Goal: Check status: Check status

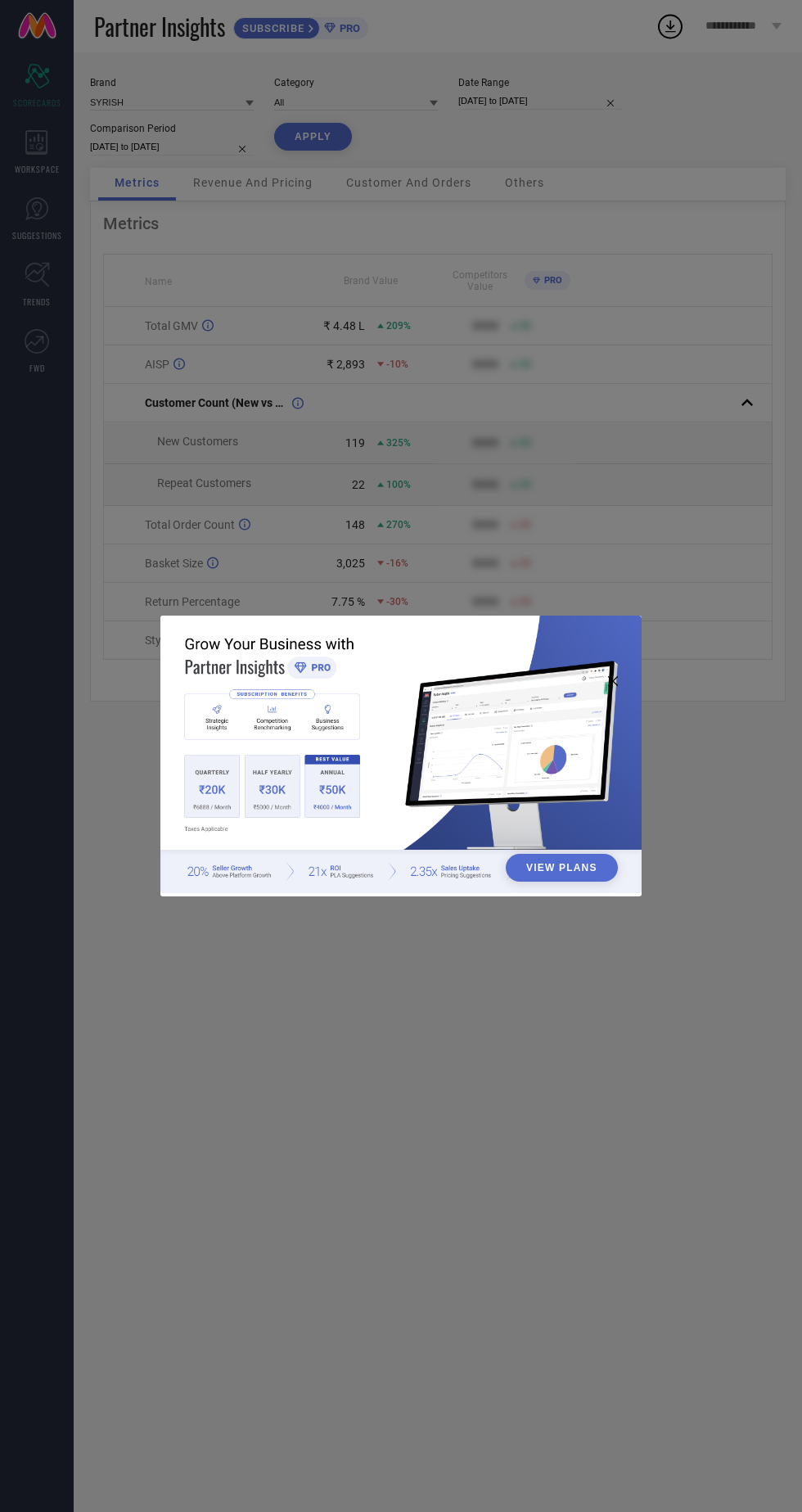
click at [648, 354] on div "View Plans" at bounding box center [401, 756] width 802 height 1512
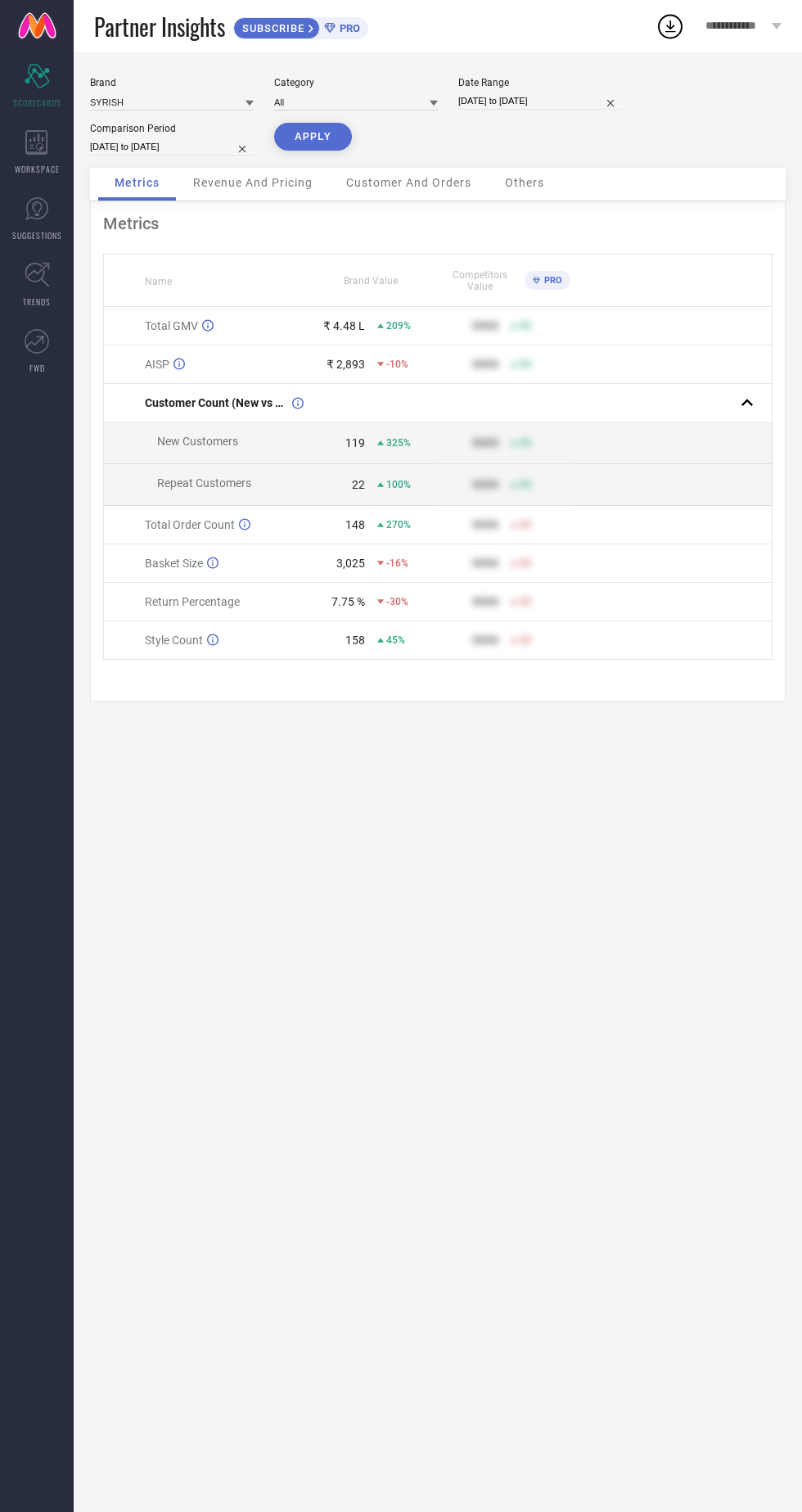
select select "8"
select select "2025"
select select "9"
select select "2025"
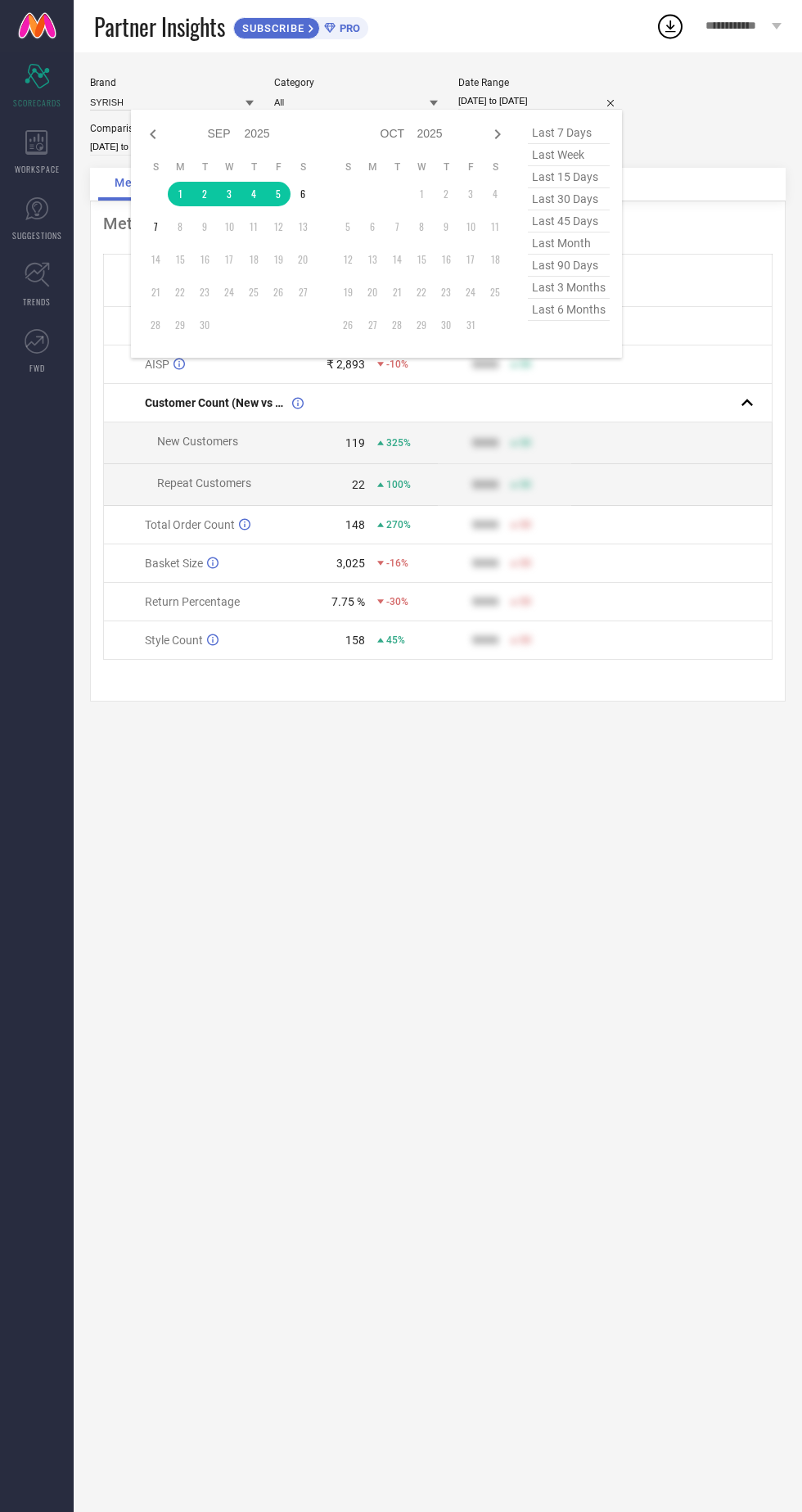
click at [175, 211] on table "S M T W T F S 1 2 3 4 5 6 7 8 9 10 11 12 13 14 15 16 17 18 19 20 21 22 23 24 25…" at bounding box center [229, 249] width 172 height 193
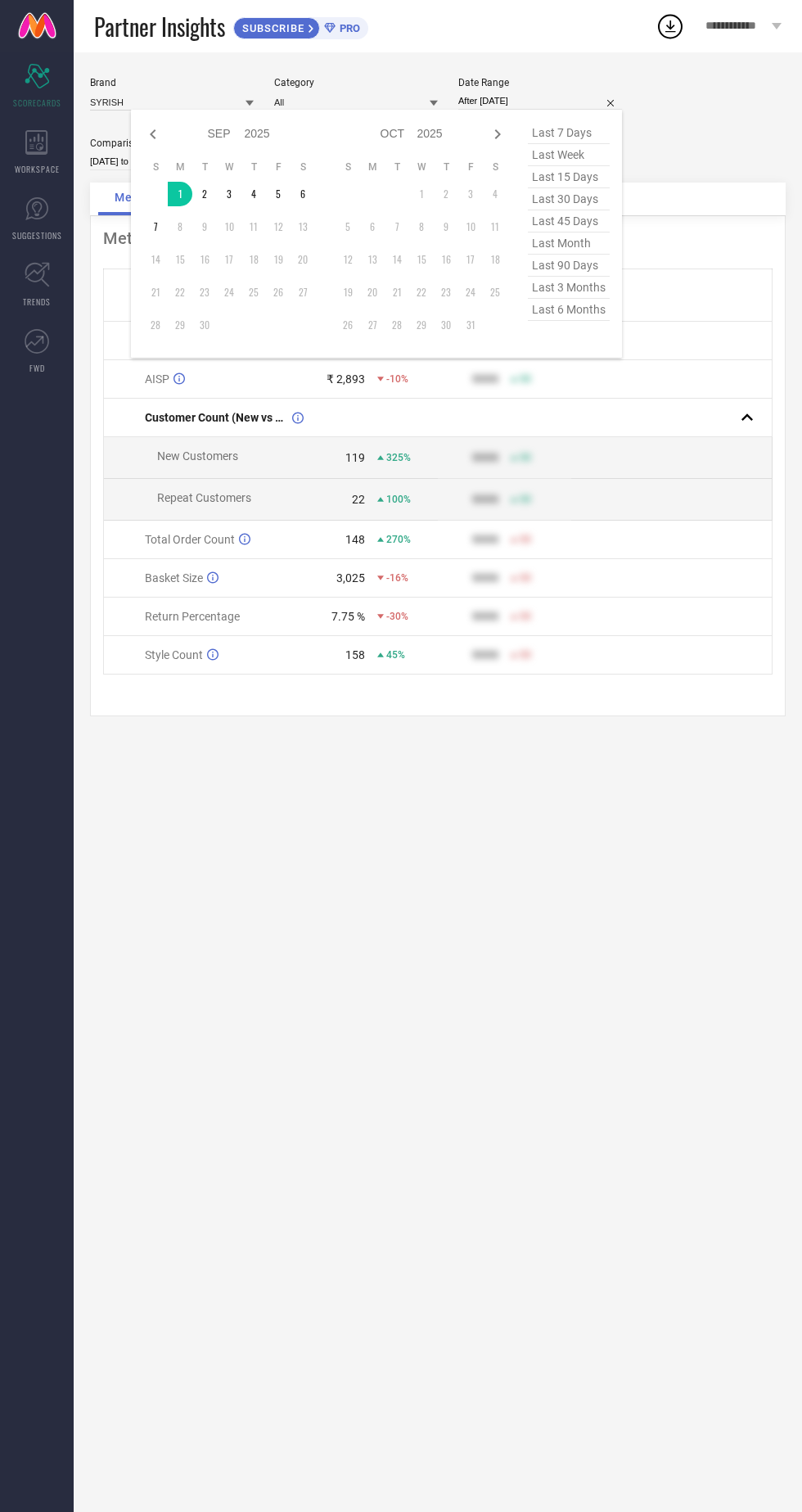
type input "[DATE] to [DATE]"
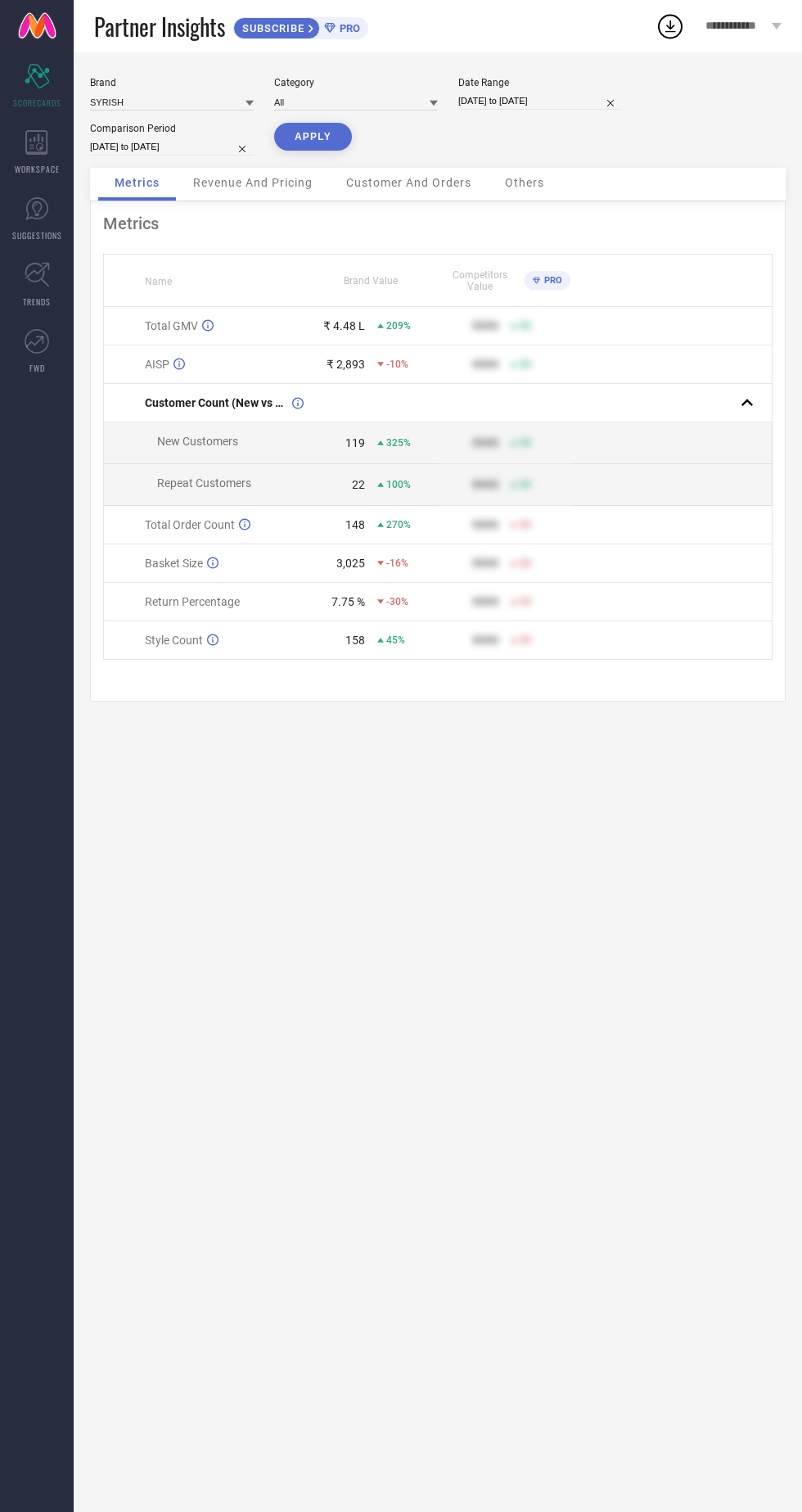
select select "8"
select select "2025"
select select "9"
select select "2025"
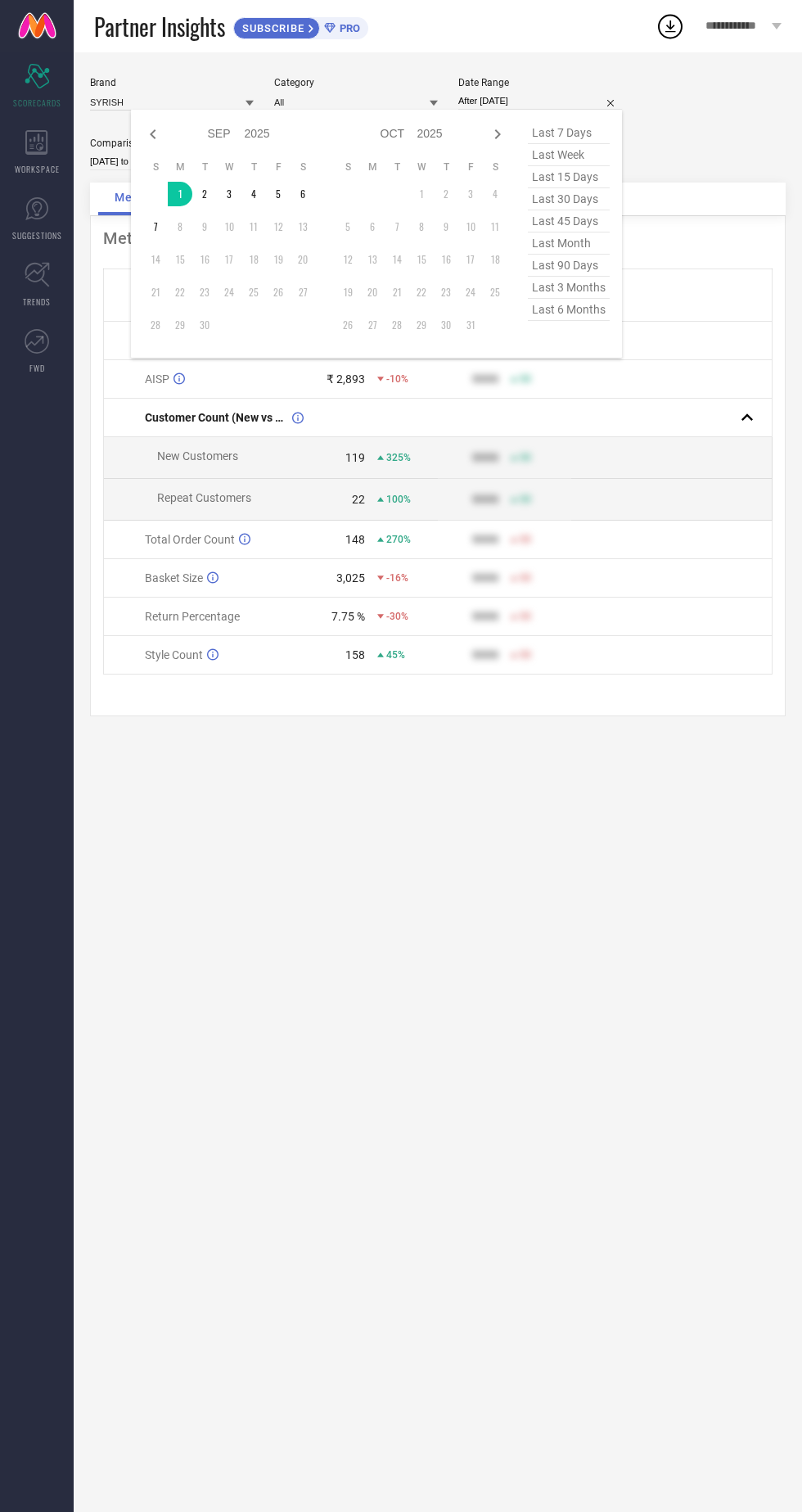
type input "[DATE] to [DATE]"
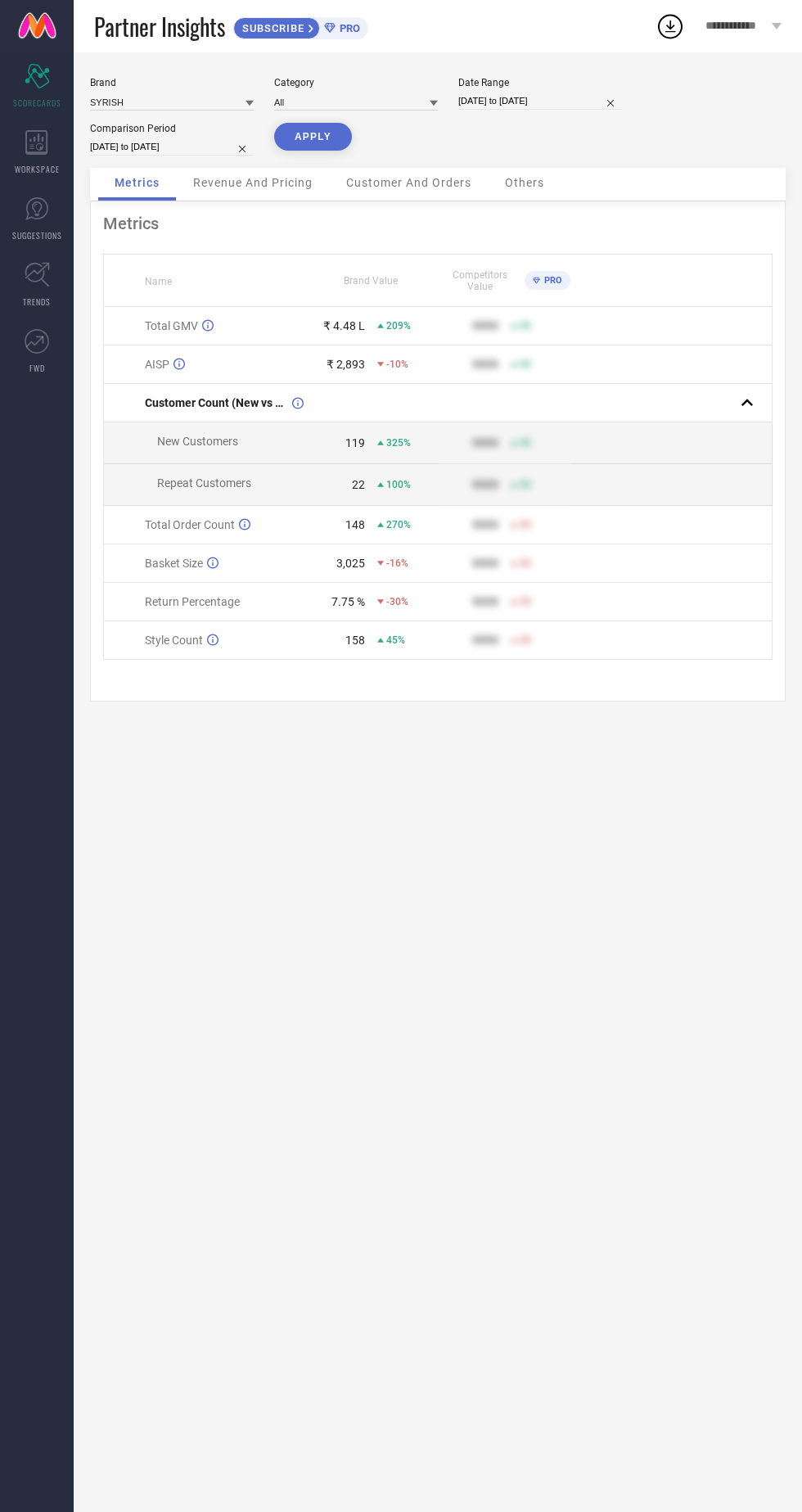
select select "7"
select select "2025"
select select "8"
select select "2025"
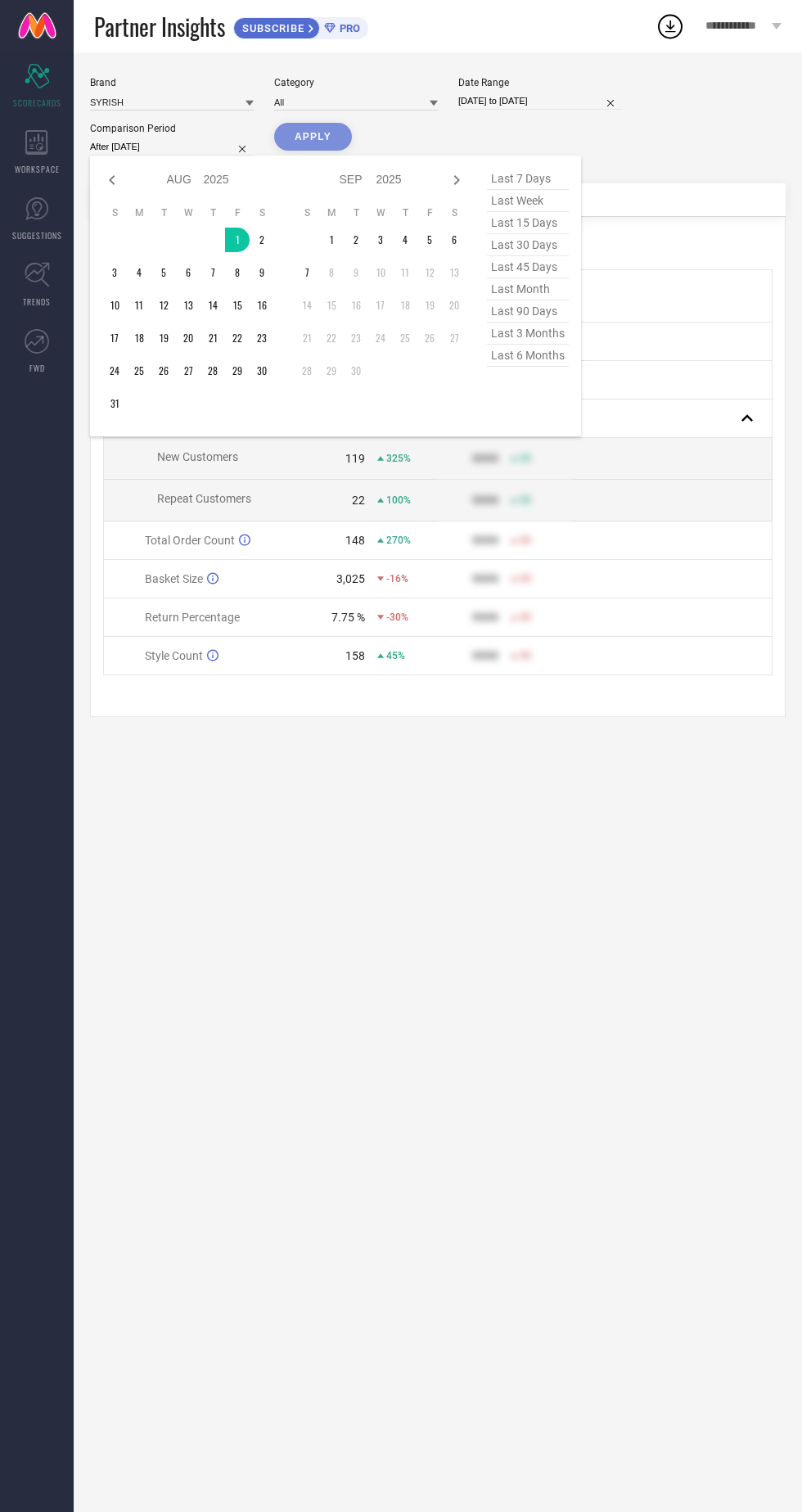
type input "[DATE] to [DATE]"
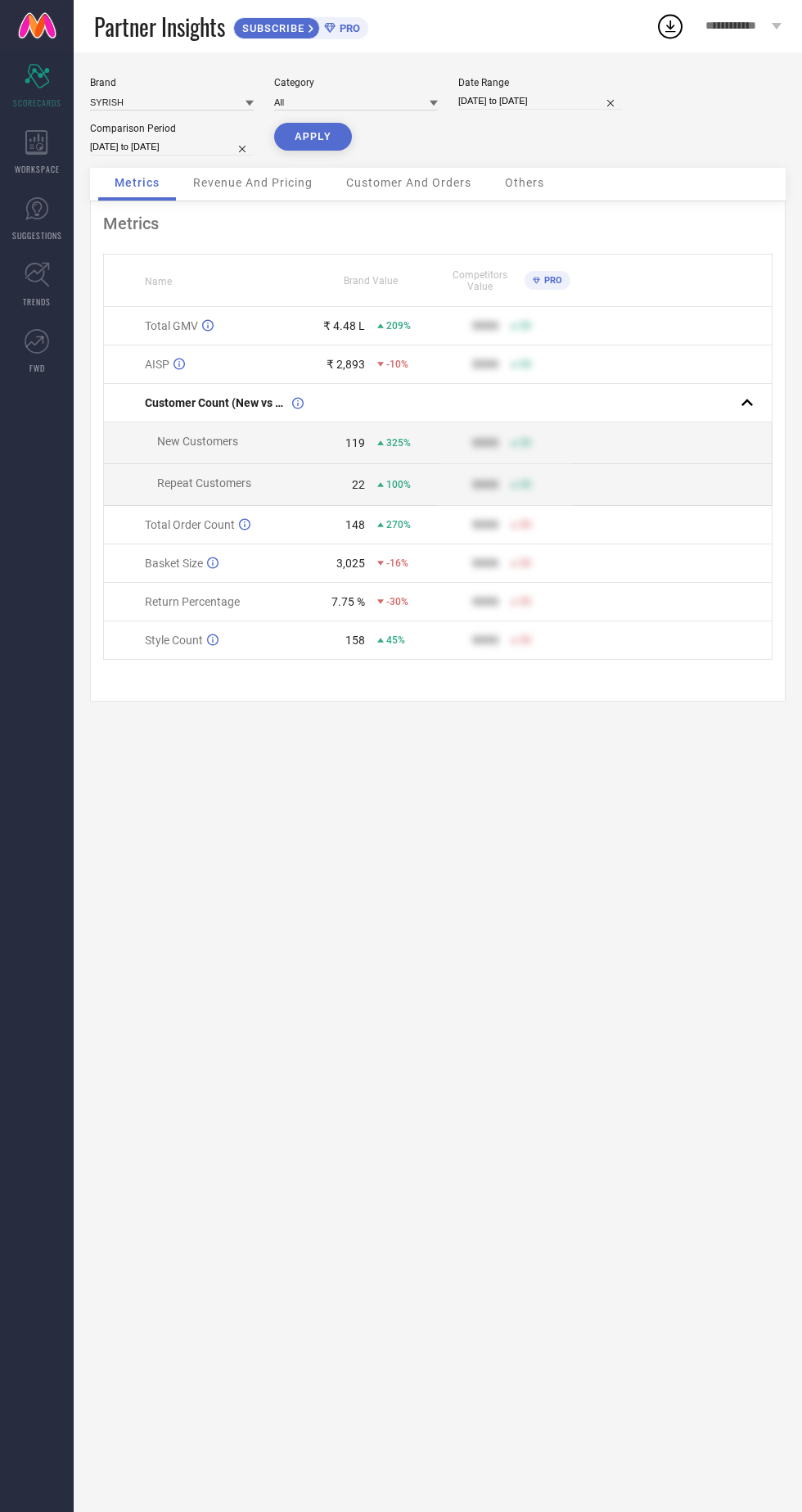
click at [317, 141] on button "APPLY" at bounding box center [313, 136] width 77 height 28
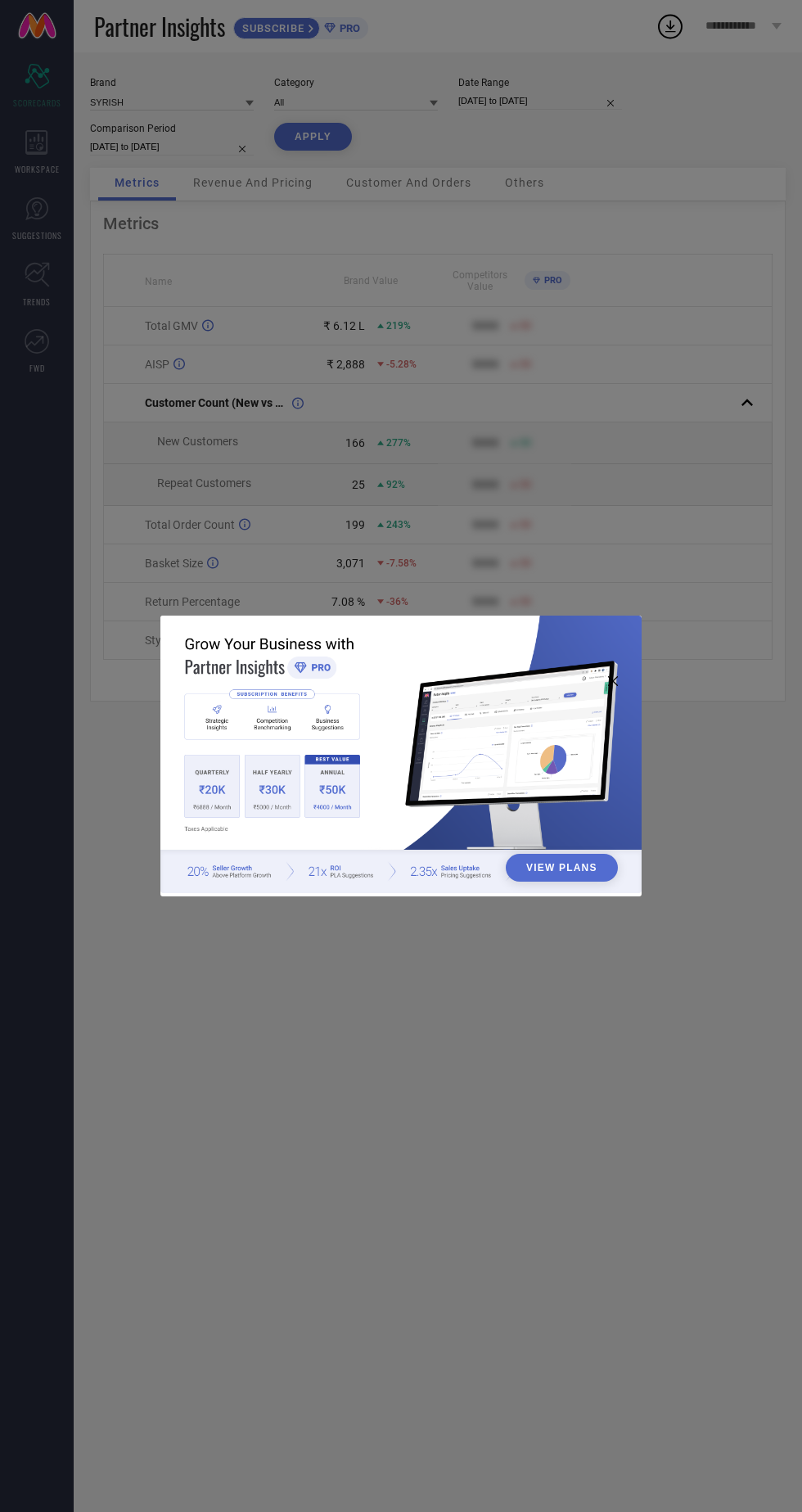
click at [663, 209] on div "View Plans" at bounding box center [401, 756] width 802 height 1512
